Goal: Task Accomplishment & Management: Complete application form

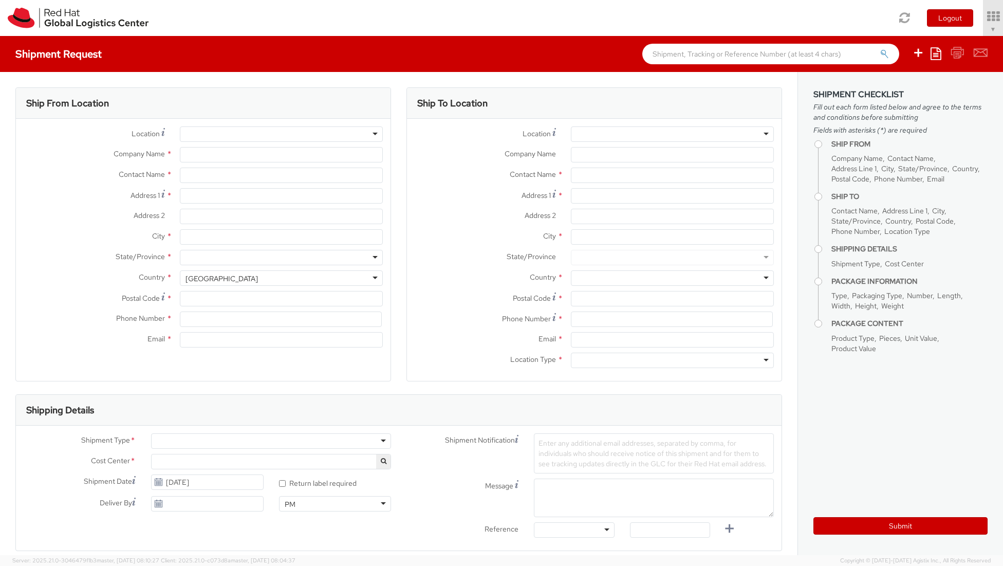
select select "654"
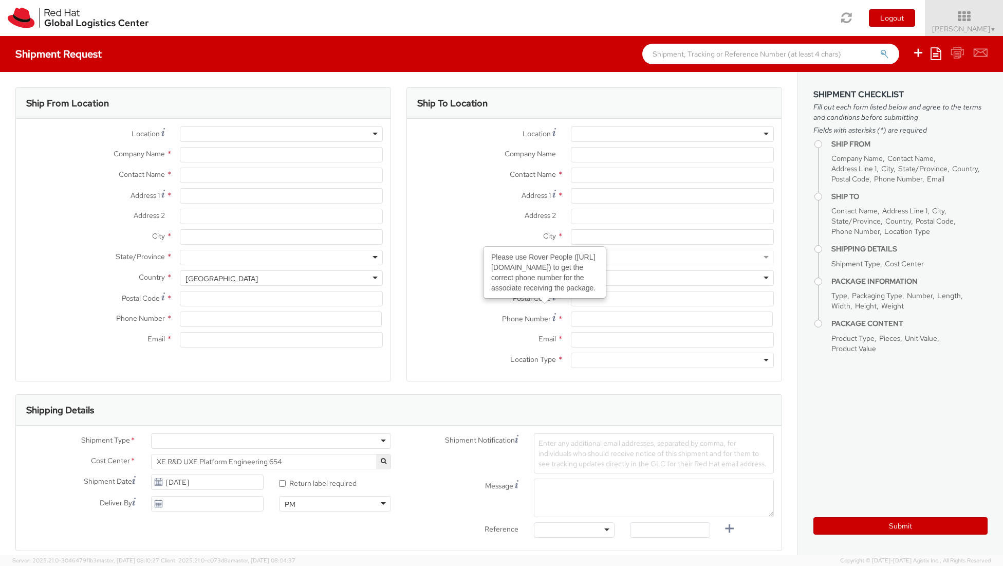
type input "Red Hat India Private Limited"
type input "[PERSON_NAME]"
type input "[STREET_ADDRESS]"
type input "[GEOGRAPHIC_DATA], [GEOGRAPHIC_DATA]"
type input "[GEOGRAPHIC_DATA]"
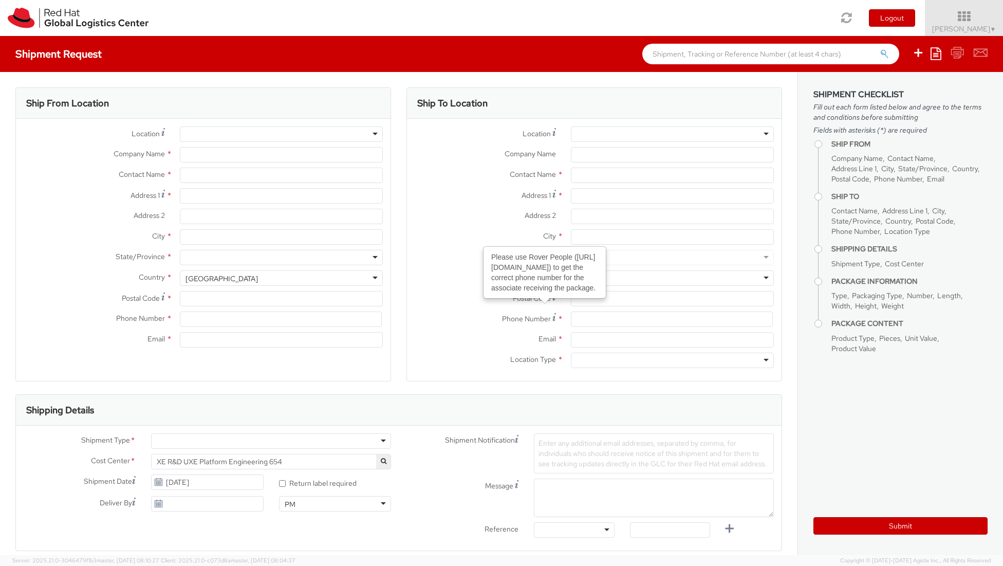
type input "411013"
type input "912066817615"
type input "[EMAIL_ADDRESS][DOMAIN_NAME]"
select select "CM"
select select "KGS"
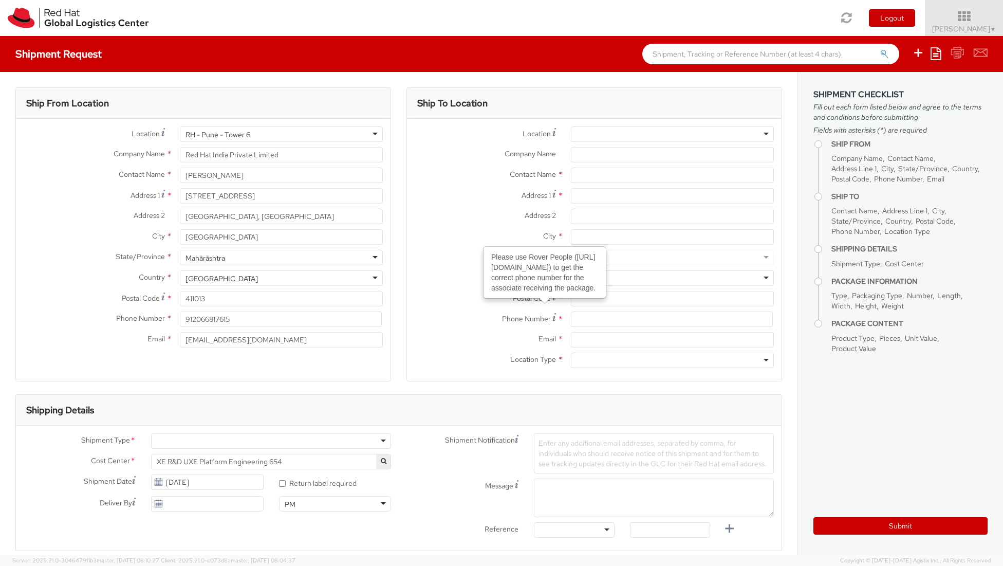
select select
click at [875, 361] on aside "Shipment Checklist Fill out each form listed below and agree to the terms and c…" at bounding box center [901, 313] width 206 height 483
